Goal: Task Accomplishment & Management: Manage account settings

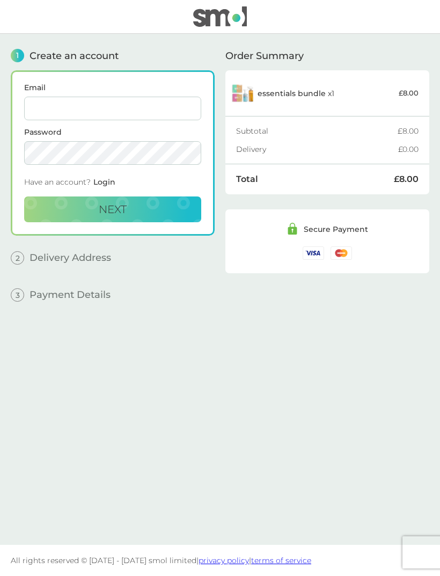
click at [157, 102] on input "Email" at bounding box center [112, 109] width 177 height 24
click at [142, 109] on input "Email" at bounding box center [112, 109] width 177 height 24
type input "[EMAIL_ADDRESS][DOMAIN_NAME]"
click at [177, 204] on button "Next" at bounding box center [112, 209] width 177 height 26
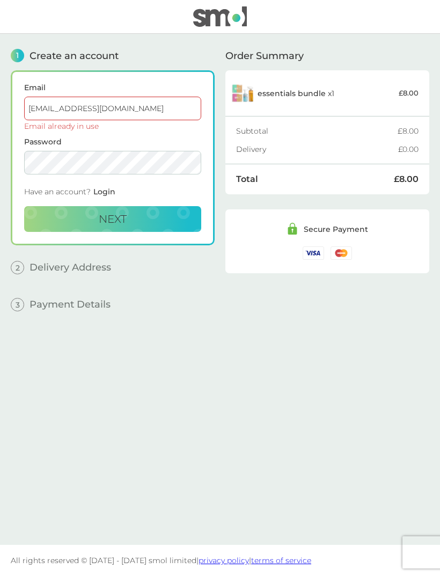
click at [108, 188] on span "Login" at bounding box center [104, 192] width 22 height 10
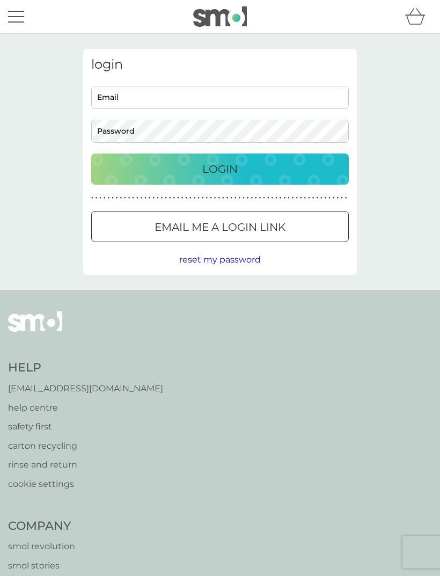
click at [239, 102] on input "Email" at bounding box center [219, 97] width 257 height 23
click at [267, 108] on input "Email" at bounding box center [219, 97] width 257 height 23
type input "[EMAIL_ADDRESS][DOMAIN_NAME]"
click at [220, 168] on button "Login" at bounding box center [219, 168] width 257 height 31
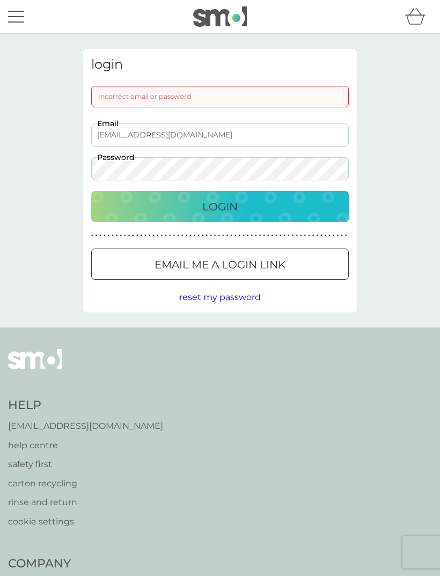
click at [289, 207] on div "Login" at bounding box center [220, 206] width 236 height 17
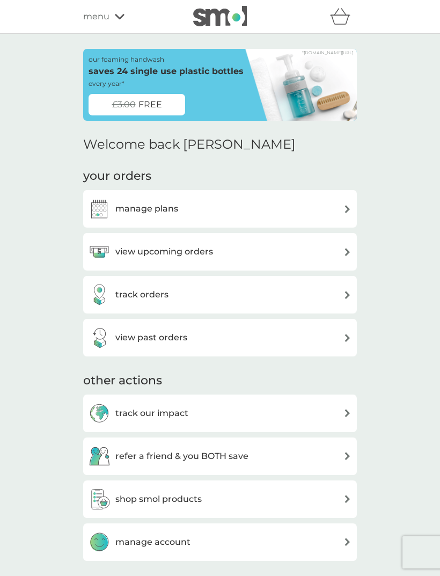
click at [310, 75] on img at bounding box center [285, 85] width 143 height 72
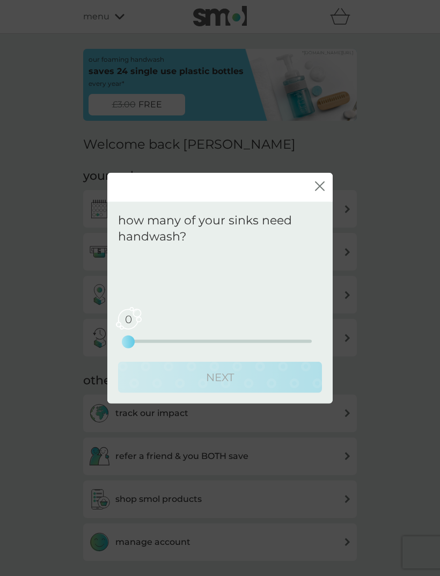
click at [318, 186] on icon "close" at bounding box center [320, 186] width 10 height 10
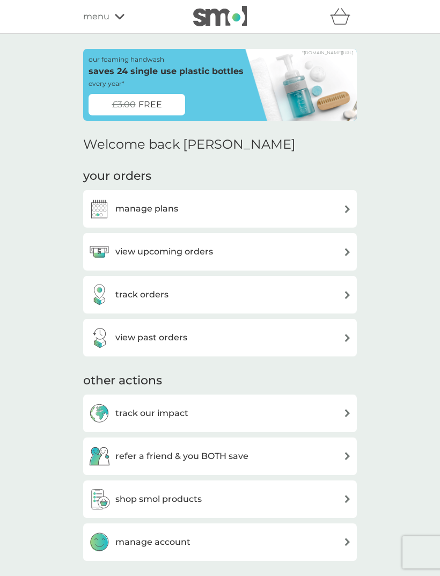
click at [115, 19] on icon at bounding box center [120, 16] width 10 height 6
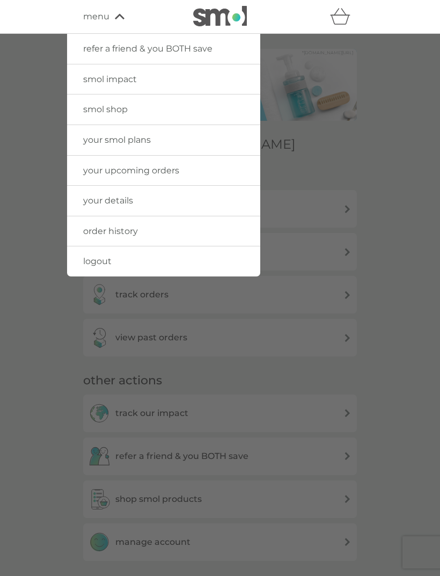
click at [119, 110] on span "smol shop" at bounding box center [105, 109] width 45 height 10
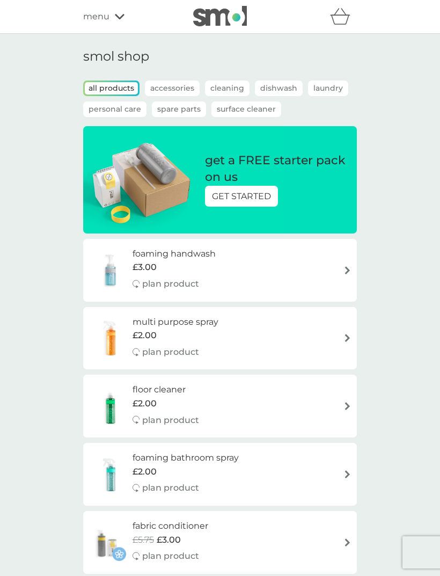
click at [263, 197] on p "GET STARTED" at bounding box center [241, 196] width 59 height 14
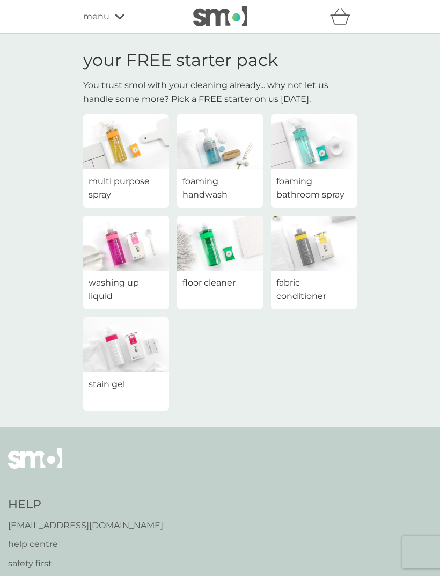
click at [130, 182] on span "multi purpose spray" at bounding box center [126, 187] width 75 height 27
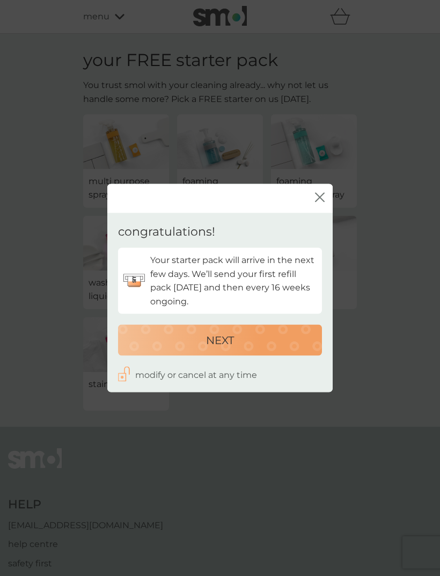
click at [277, 336] on div "NEXT" at bounding box center [220, 339] width 182 height 17
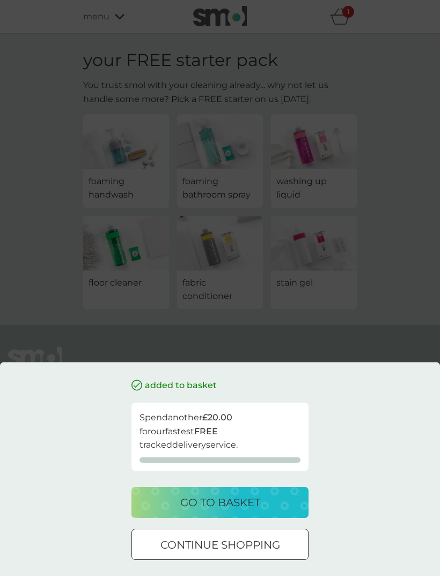
click at [253, 497] on p "go to basket" at bounding box center [220, 502] width 80 height 17
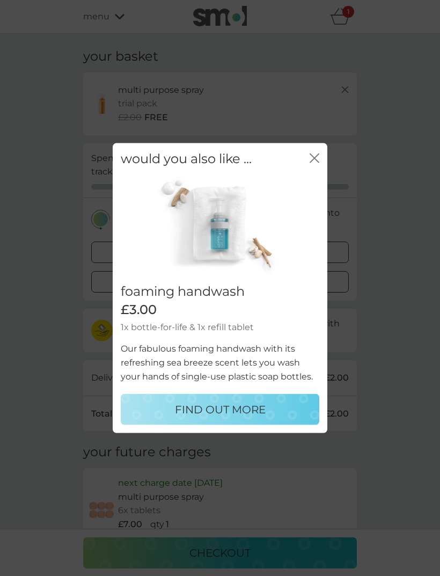
click at [318, 157] on icon "close" at bounding box center [315, 158] width 10 height 10
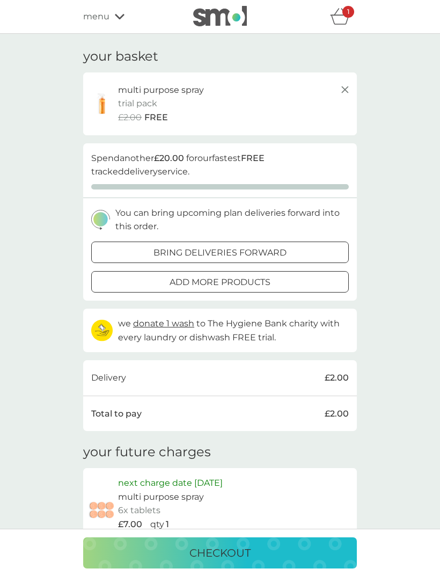
click at [116, 16] on icon at bounding box center [120, 16] width 10 height 5
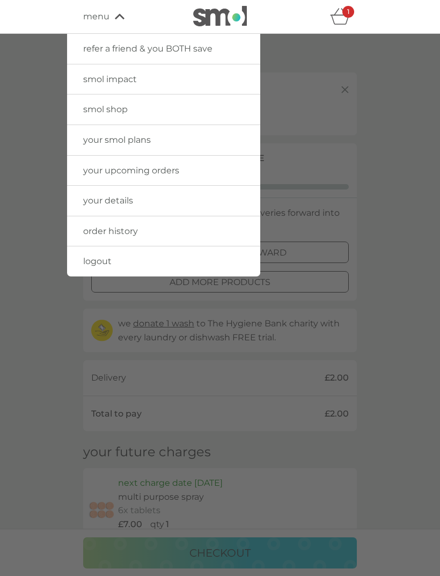
click at [117, 105] on span "smol shop" at bounding box center [105, 109] width 45 height 10
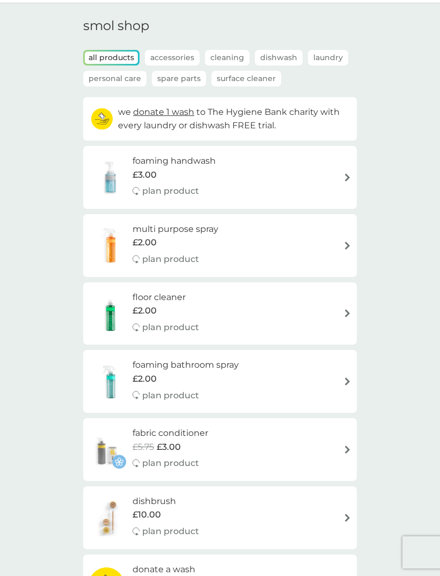
scroll to position [31, 0]
click at [328, 49] on p "Laundry" at bounding box center [328, 57] width 40 height 16
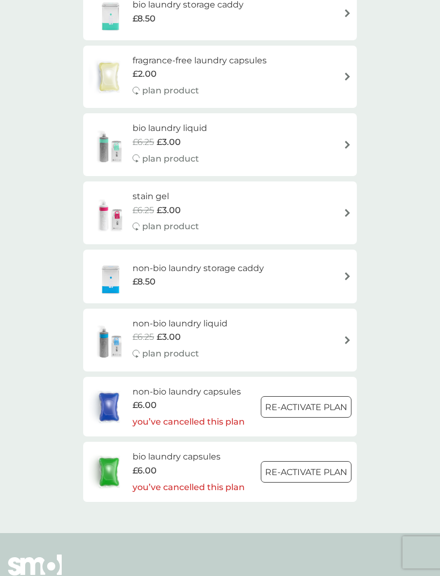
scroll to position [369, 0]
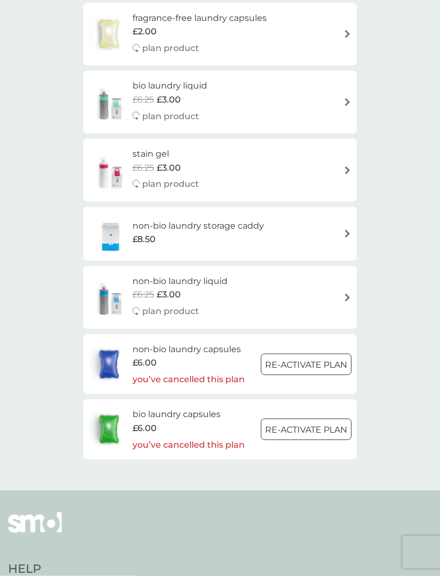
click at [319, 359] on div at bounding box center [306, 364] width 39 height 11
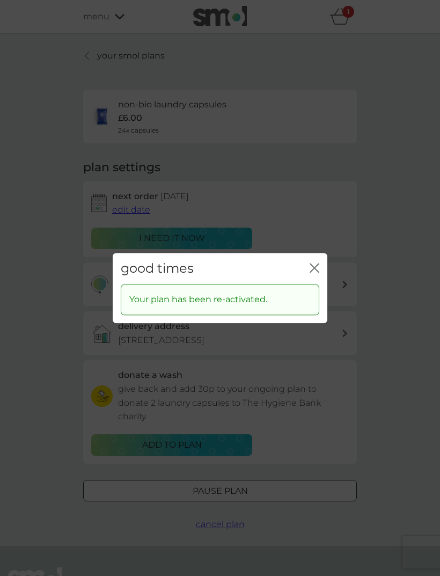
click at [314, 273] on icon "close" at bounding box center [315, 268] width 10 height 10
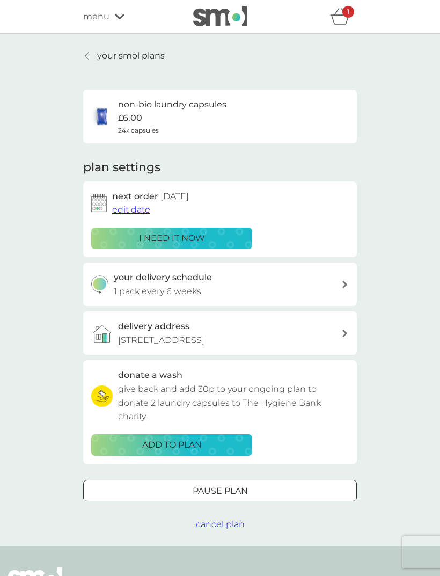
click at [94, 56] on link "your smol plans" at bounding box center [124, 56] width 82 height 14
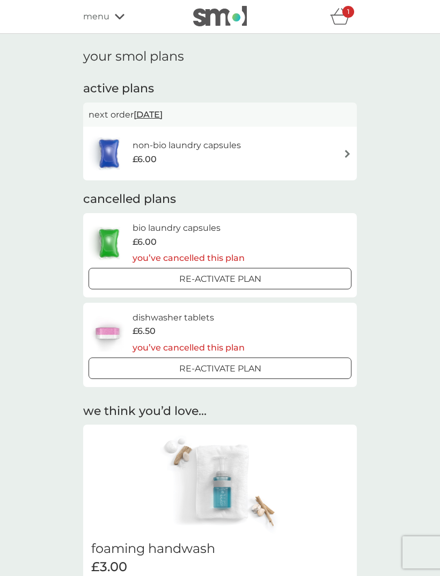
click at [312, 272] on div "Re-activate Plan" at bounding box center [220, 279] width 254 height 14
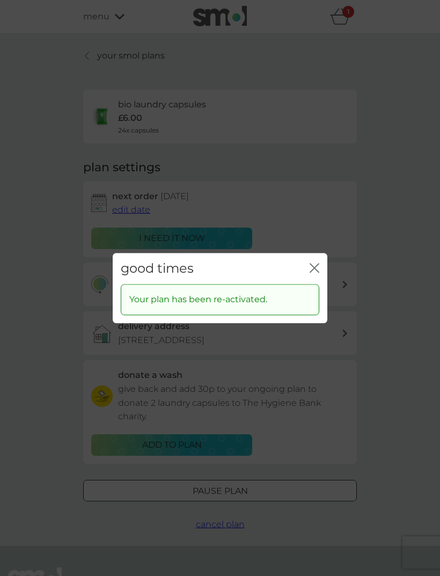
click at [312, 273] on icon "close" at bounding box center [315, 268] width 10 height 10
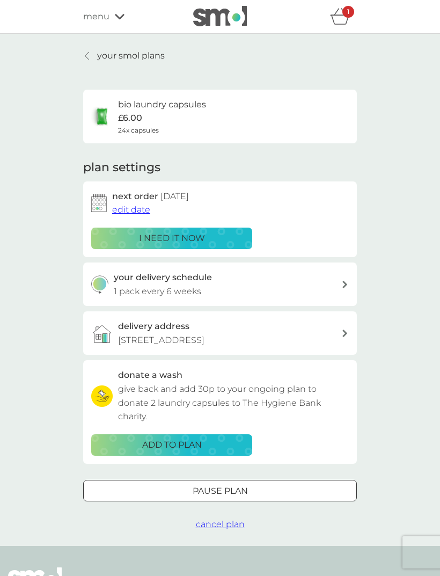
click at [149, 54] on p "your smol plans" at bounding box center [131, 56] width 68 height 14
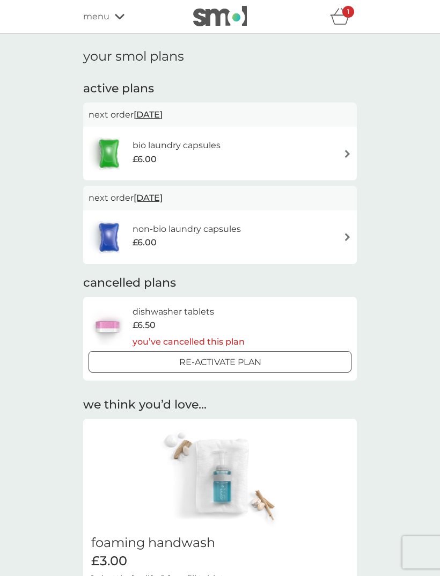
click at [337, 232] on div "non-bio laundry capsules £6.00" at bounding box center [220, 237] width 263 height 38
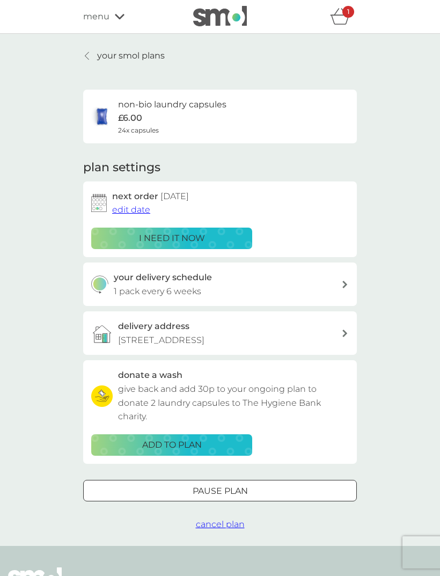
click at [256, 480] on button "Pause plan" at bounding box center [220, 490] width 274 height 21
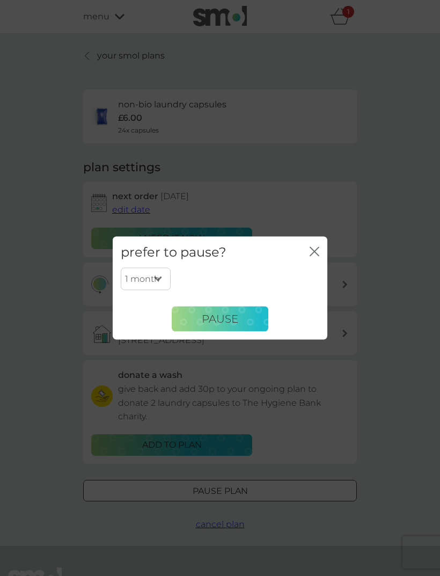
click at [316, 254] on icon "close" at bounding box center [315, 251] width 10 height 10
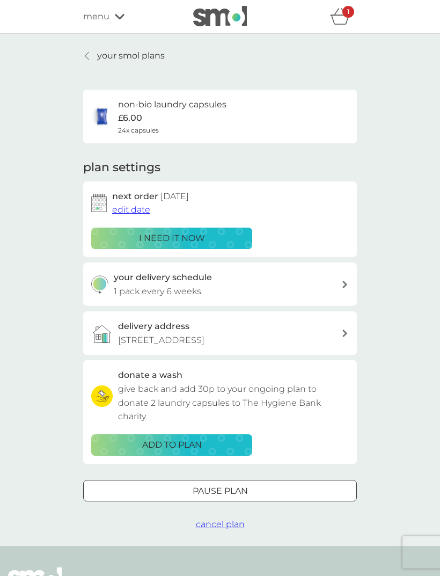
click at [237, 517] on button "cancel plan" at bounding box center [220, 524] width 49 height 14
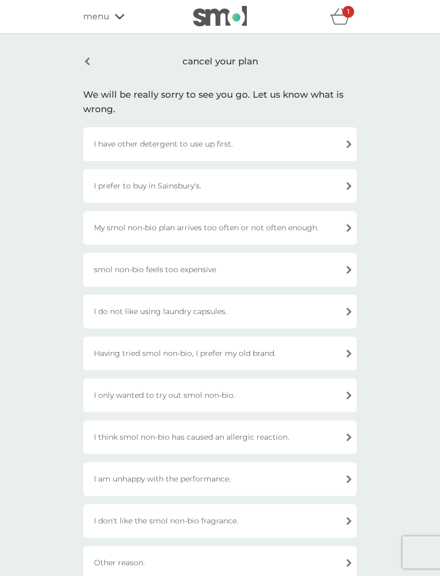
click at [319, 138] on div "I have other detergent to use up first." at bounding box center [220, 144] width 274 height 34
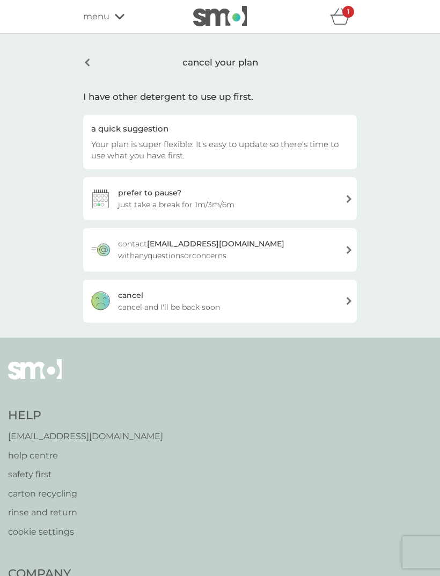
click at [286, 292] on div "cancel cancel and I'll be back soon" at bounding box center [220, 300] width 274 height 43
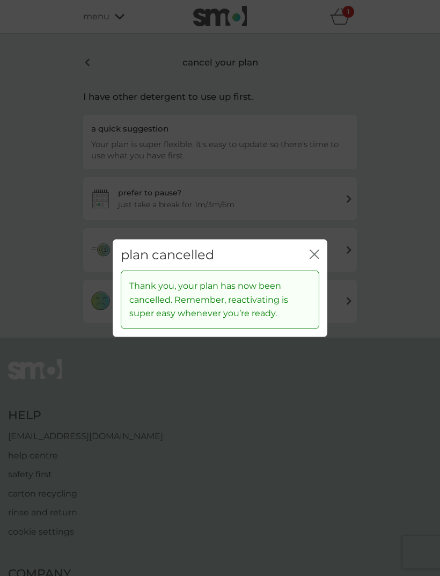
click at [317, 247] on div "plan cancelled close" at bounding box center [220, 255] width 215 height 32
click at [314, 253] on icon "close" at bounding box center [315, 254] width 10 height 10
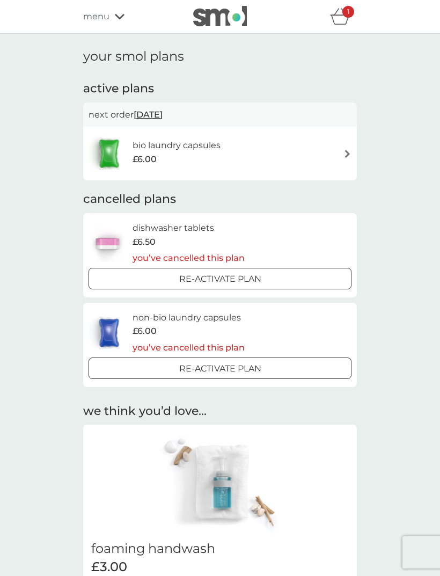
click at [119, 19] on icon at bounding box center [120, 16] width 10 height 5
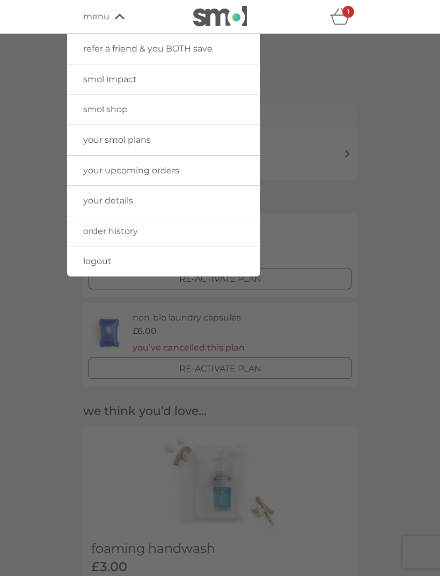
click at [116, 109] on span "smol shop" at bounding box center [105, 109] width 45 height 10
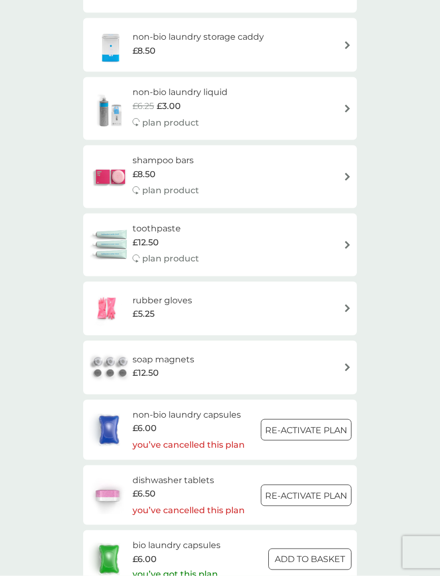
scroll to position [1402, 0]
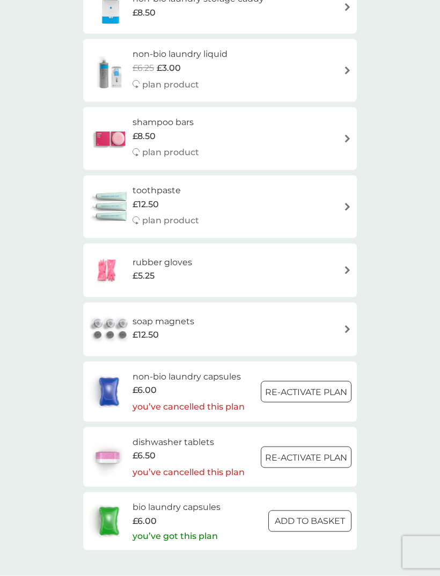
click at [201, 500] on h6 "bio laundry capsules" at bounding box center [177, 507] width 88 height 14
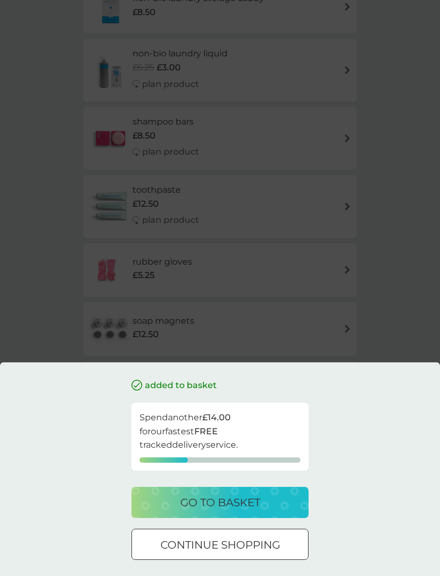
click at [252, 511] on p "go to basket" at bounding box center [220, 502] width 80 height 17
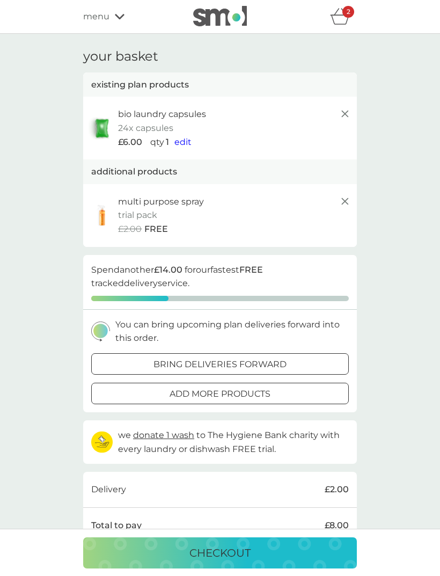
click at [182, 143] on span "edit" at bounding box center [182, 142] width 17 height 10
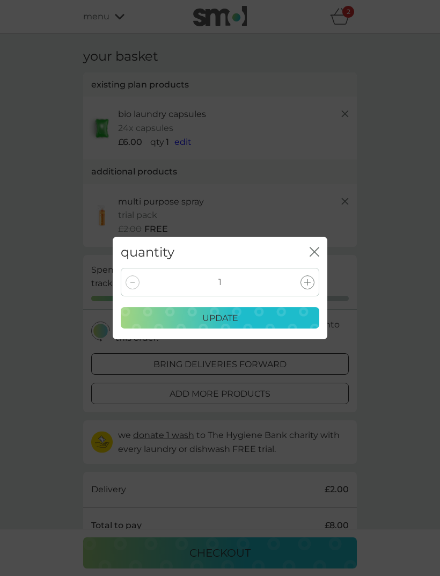
click at [311, 289] on div at bounding box center [307, 282] width 14 height 14
click at [273, 325] on div "update" at bounding box center [220, 318] width 185 height 14
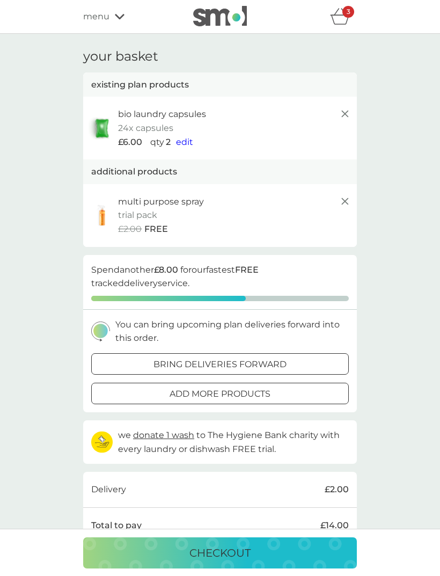
click at [117, 20] on div "menu" at bounding box center [128, 17] width 91 height 14
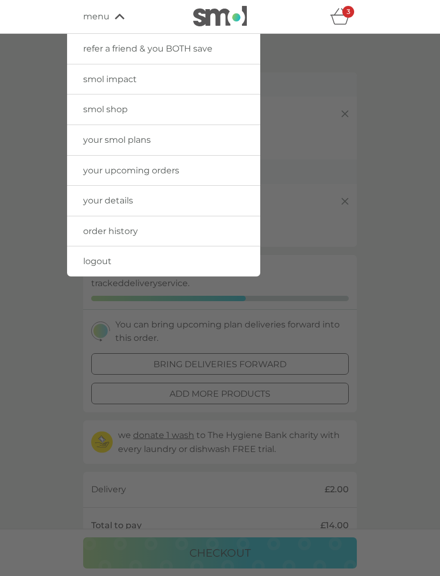
click at [322, 103] on div at bounding box center [220, 322] width 440 height 576
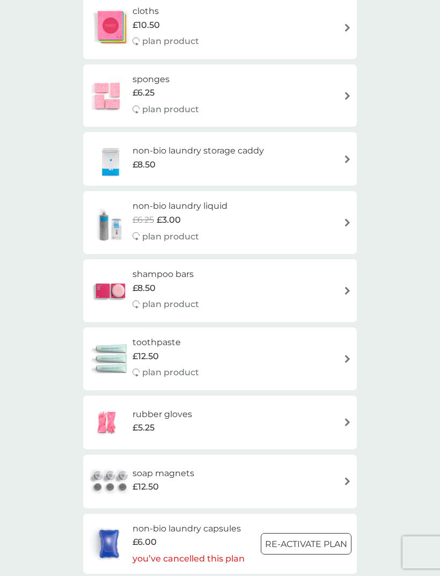
scroll to position [1240, 0]
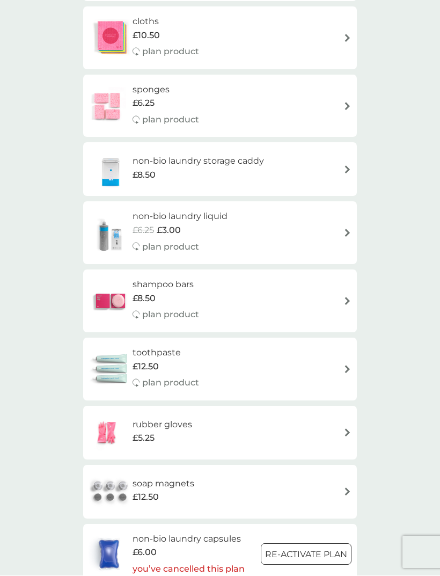
click at [222, 210] on h6 "non-bio laundry liquid" at bounding box center [180, 217] width 95 height 14
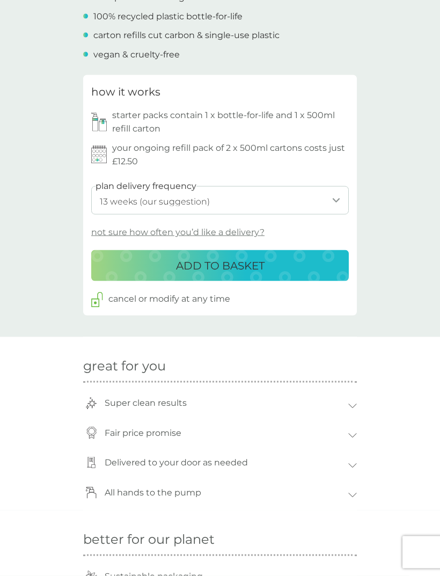
scroll to position [441, 0]
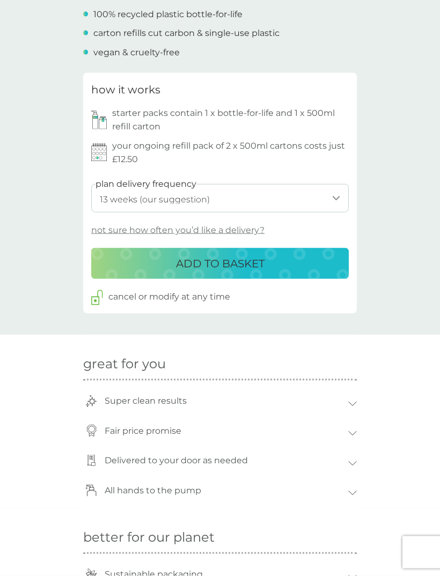
click at [249, 225] on p "not sure how often you’d like a delivery?" at bounding box center [177, 230] width 173 height 14
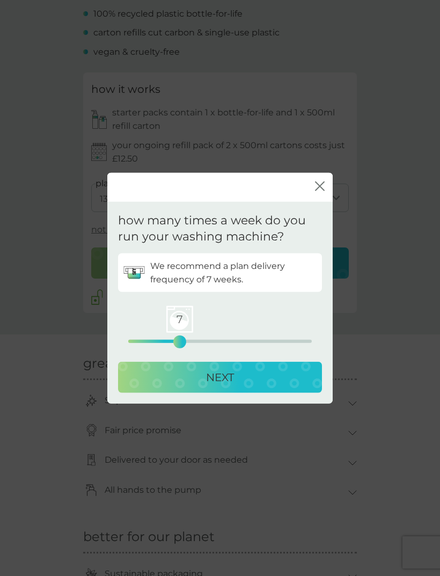
click at [182, 344] on div "7" at bounding box center [180, 342] width 4 height 4
click at [174, 343] on div "8 0 12.5 25" at bounding box center [219, 341] width 183 height 3
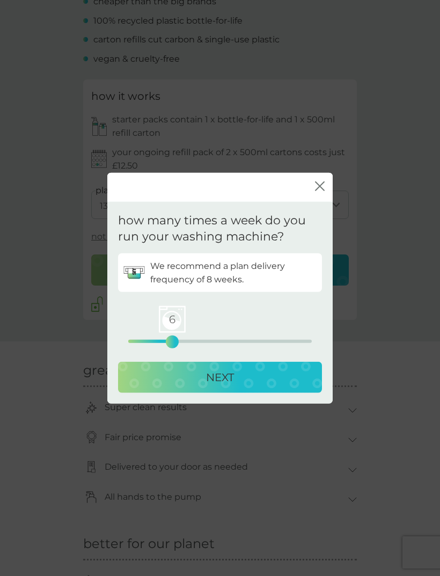
scroll to position [435, 0]
click at [252, 386] on div "NEXT" at bounding box center [220, 377] width 182 height 17
select select "56"
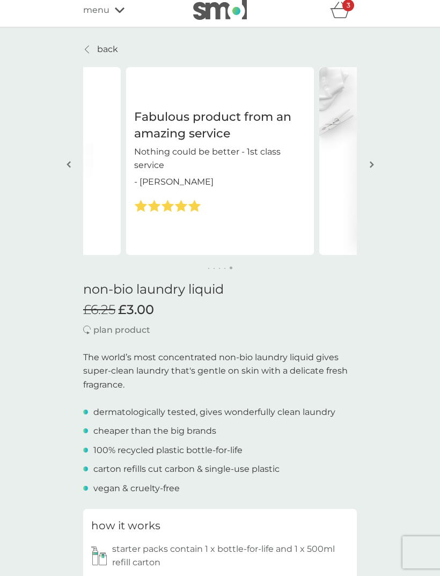
scroll to position [0, 0]
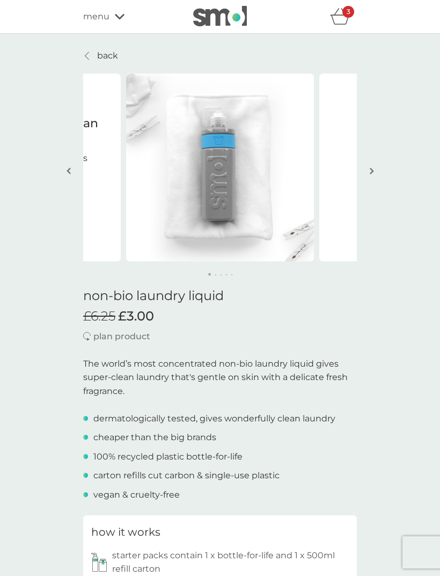
click at [347, 12] on p "3" at bounding box center [349, 12] width 4 height 0
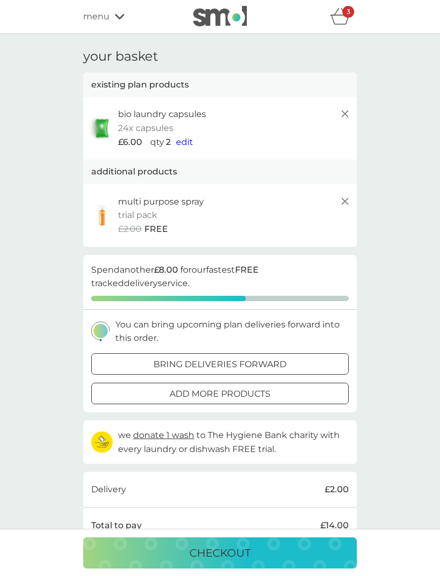
click at [185, 138] on span "edit" at bounding box center [184, 142] width 17 height 10
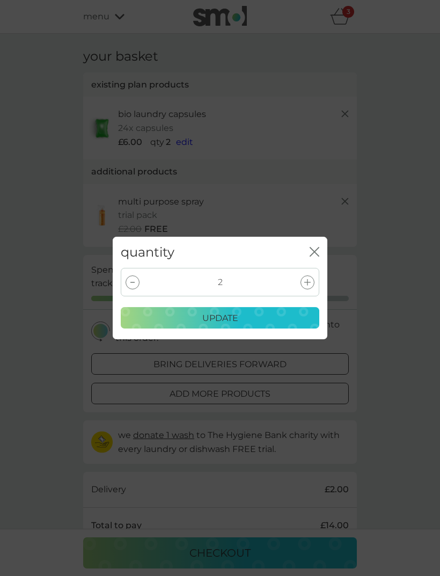
click at [315, 253] on icon "close" at bounding box center [316, 251] width 4 height 9
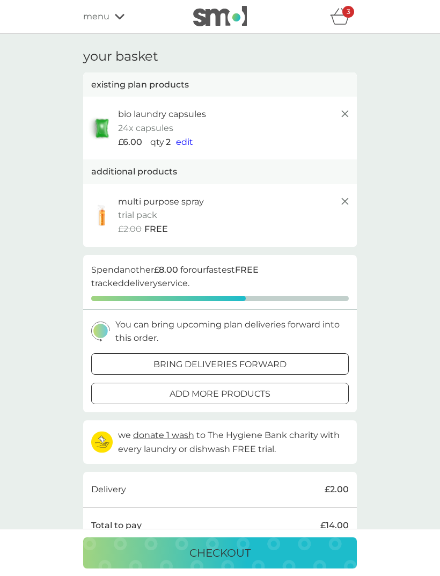
click at [345, 19] on icon "basket" at bounding box center [340, 16] width 20 height 17
click at [349, 12] on p "3" at bounding box center [349, 12] width 4 height 0
click at [339, 17] on icon "basket" at bounding box center [340, 16] width 20 height 17
click at [129, 14] on div "menu" at bounding box center [128, 17] width 91 height 14
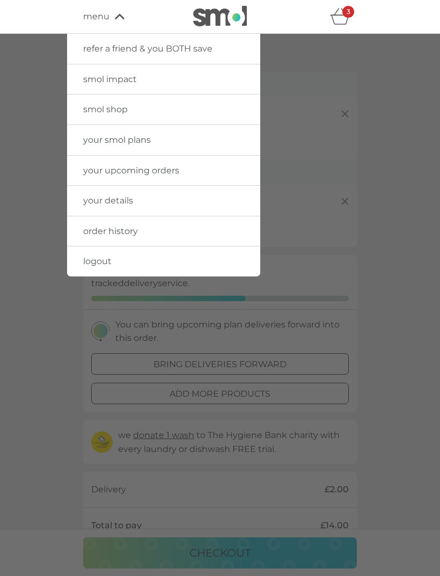
click at [131, 145] on link "your smol plans" at bounding box center [163, 140] width 193 height 30
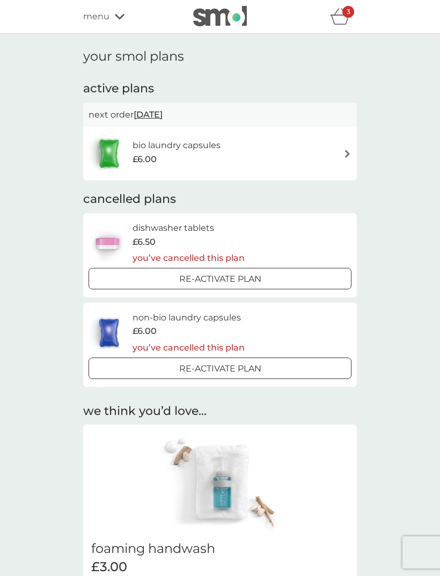
click at [344, 150] on img at bounding box center [347, 154] width 8 height 8
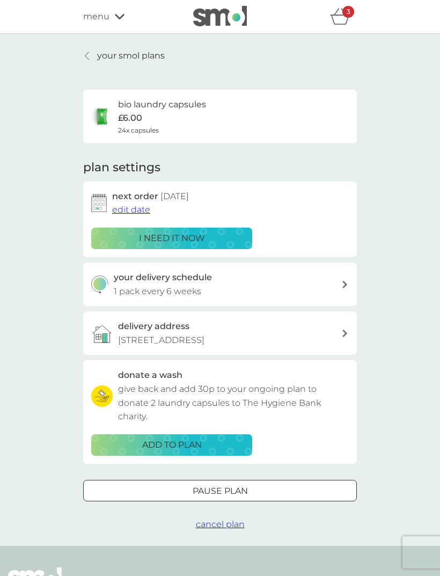
click at [227, 519] on span "cancel plan" at bounding box center [220, 524] width 49 height 10
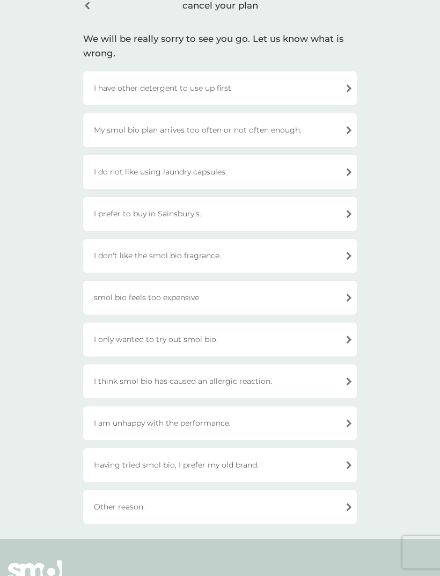
scroll to position [60, 0]
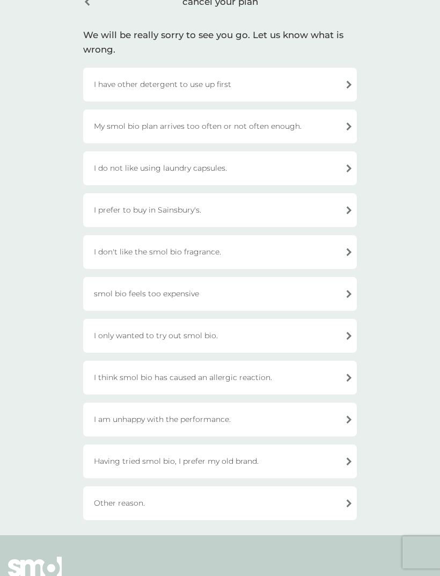
click at [275, 292] on div "smol bio feels too expensive" at bounding box center [220, 294] width 274 height 34
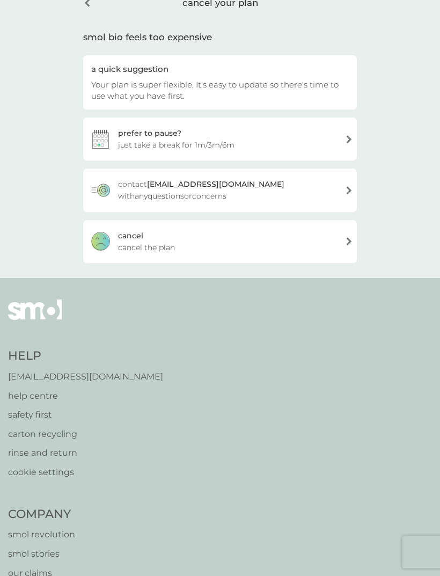
click at [314, 233] on div "cancel cancel the plan" at bounding box center [220, 241] width 274 height 43
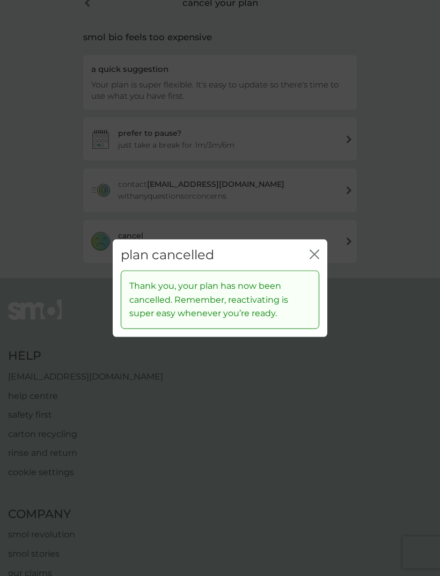
click at [315, 259] on icon "close" at bounding box center [315, 254] width 10 height 10
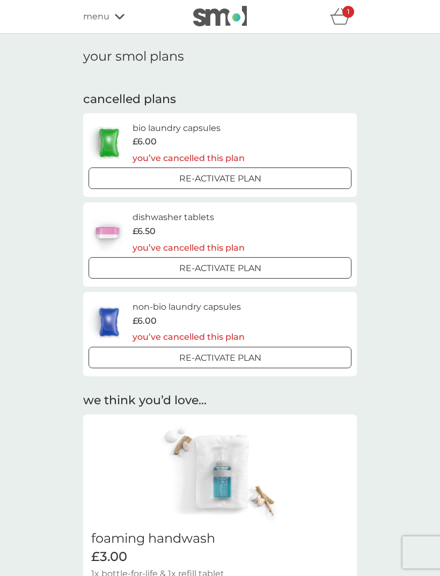
click at [344, 19] on icon "basket" at bounding box center [340, 16] width 20 height 17
